Goal: Task Accomplishment & Management: Manage account settings

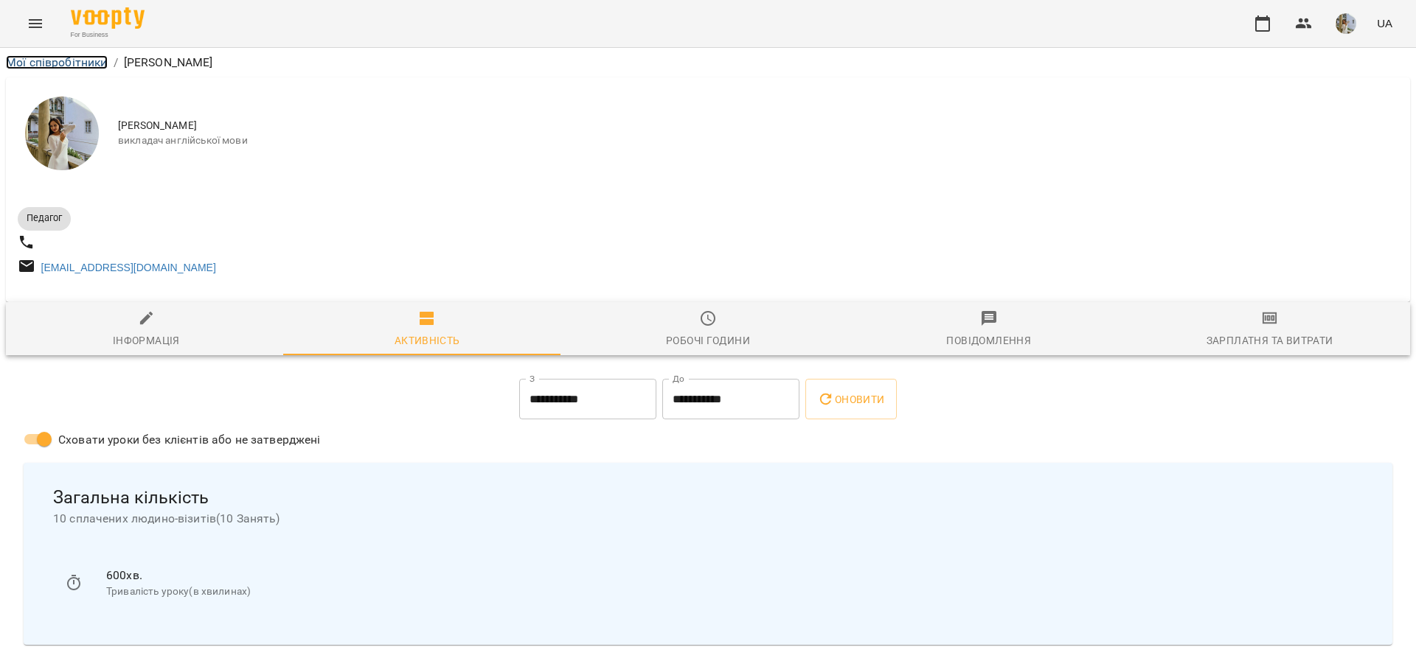
click at [79, 63] on link "Мої співробітники" at bounding box center [57, 62] width 102 height 14
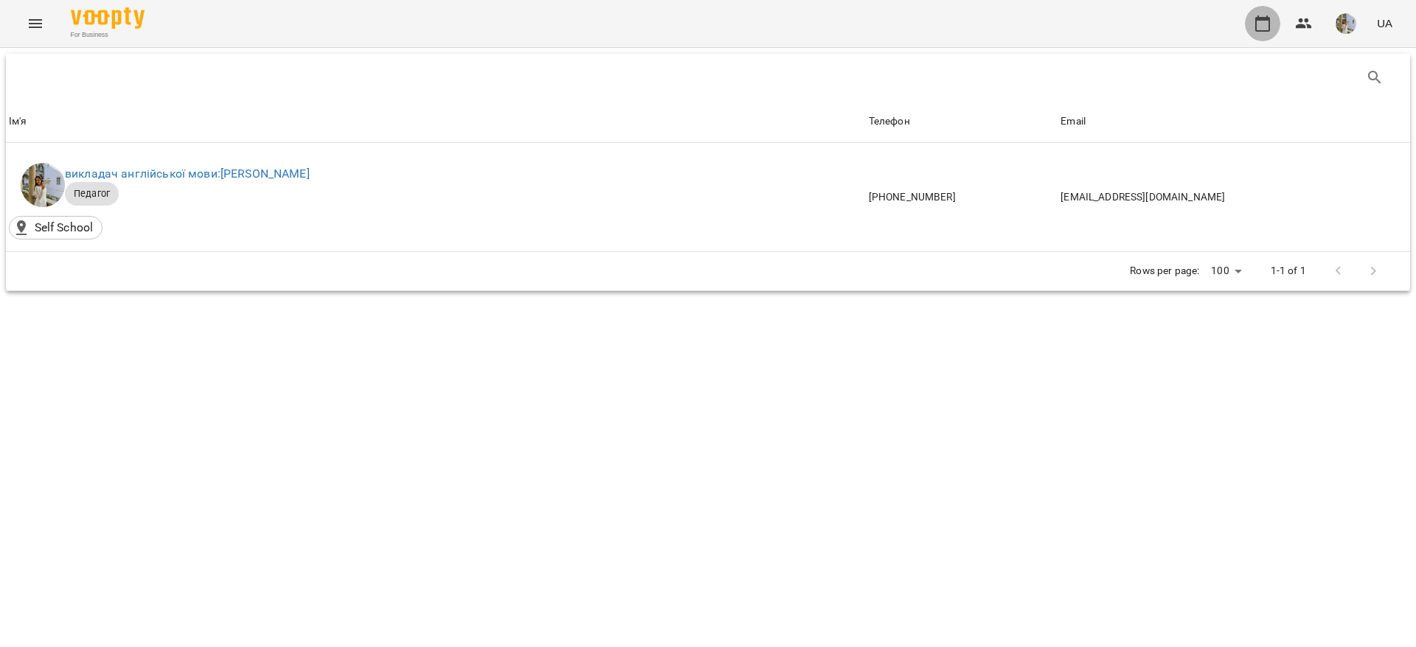
click at [1263, 26] on icon "button" at bounding box center [1263, 24] width 18 height 18
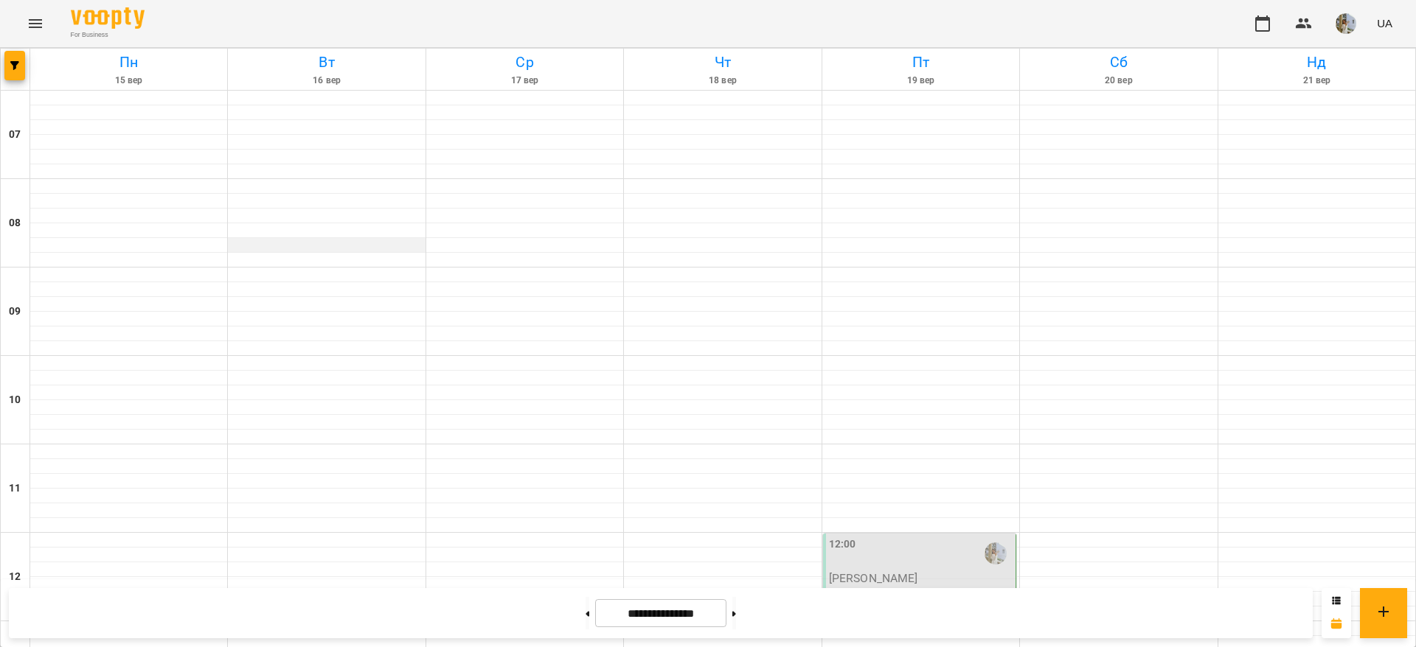
scroll to position [885, 0]
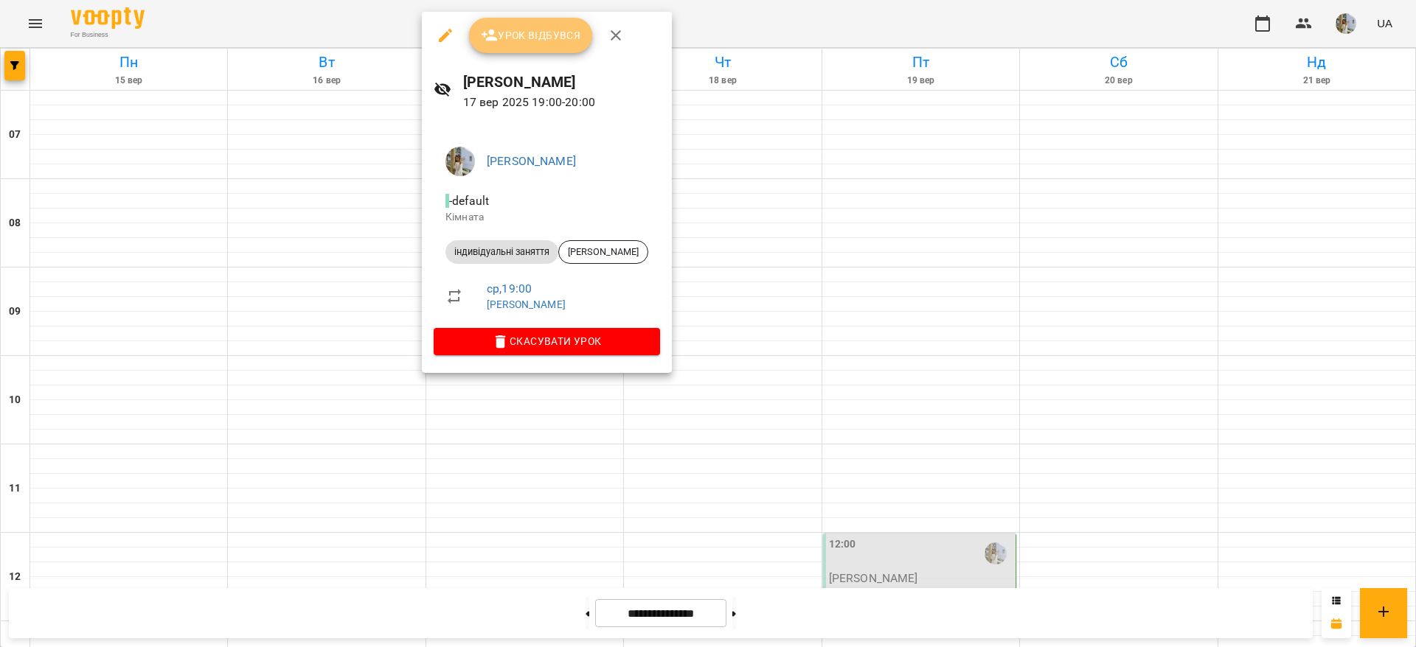
click at [539, 38] on span "Урок відбувся" at bounding box center [531, 36] width 100 height 18
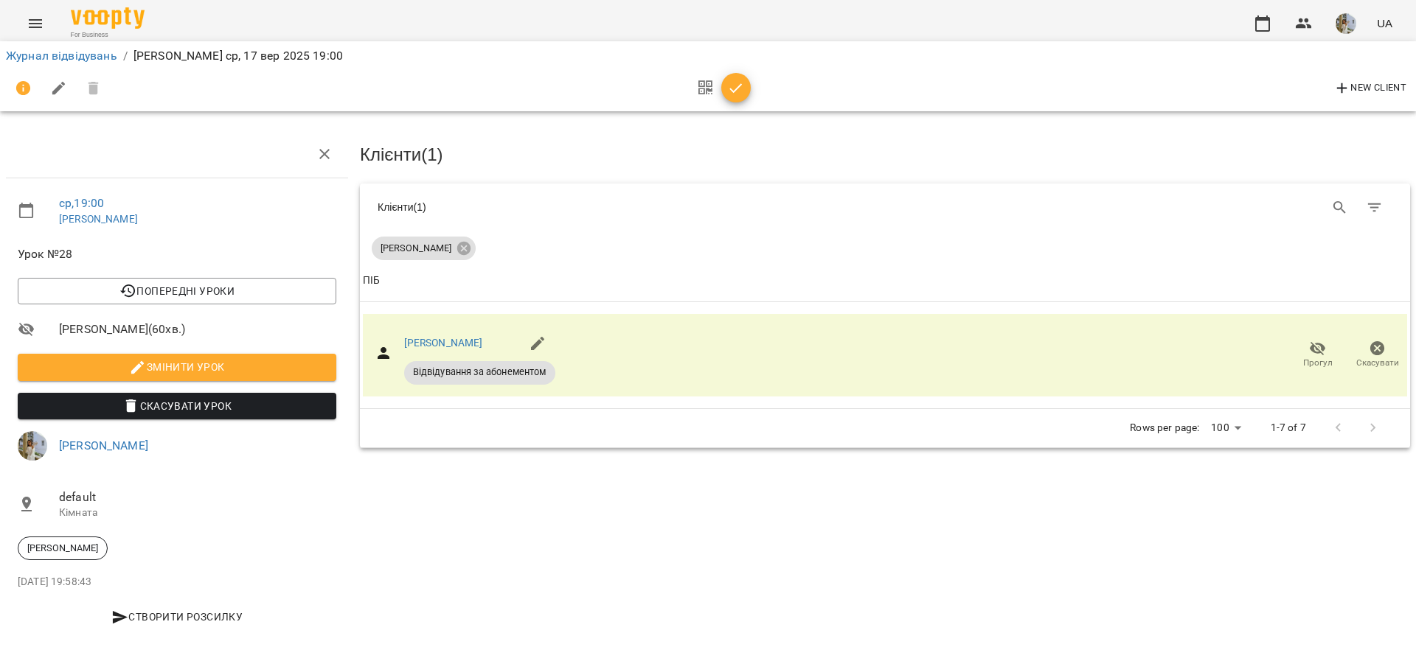
click at [740, 86] on icon "button" at bounding box center [736, 88] width 13 height 10
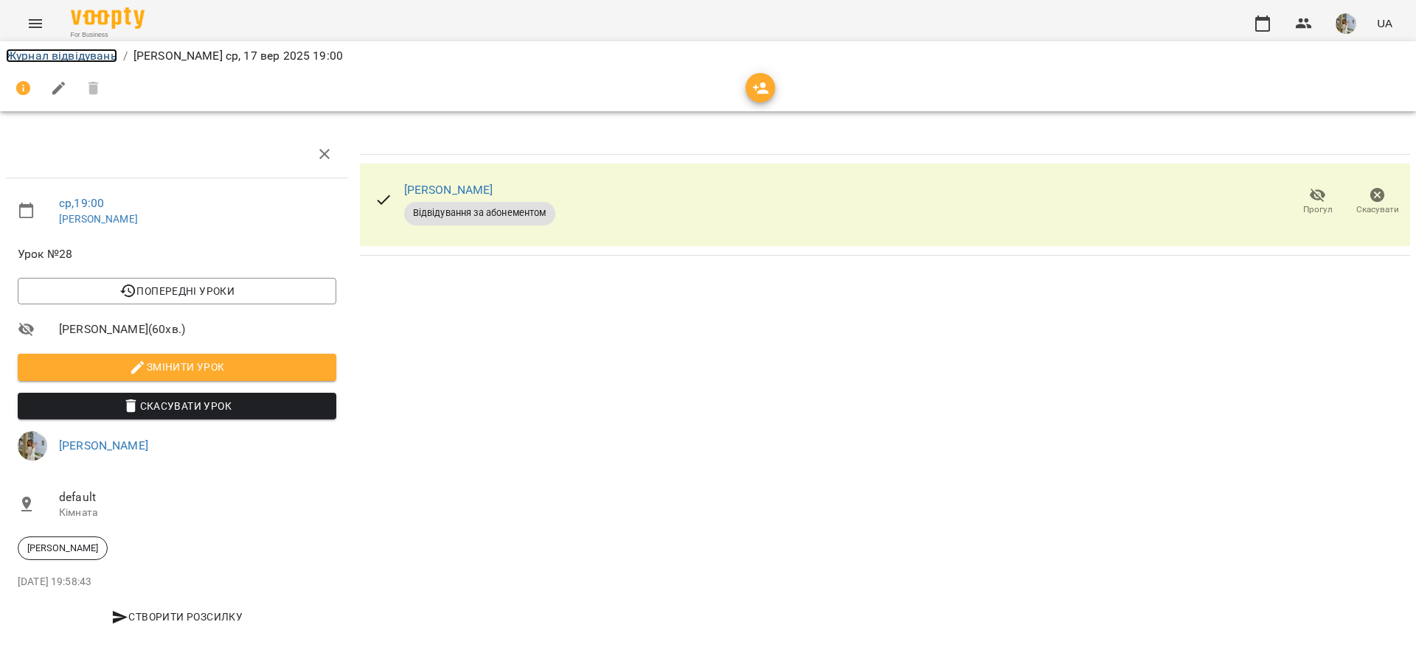
click at [38, 60] on link "Журнал відвідувань" at bounding box center [61, 56] width 111 height 14
